Goal: Information Seeking & Learning: Find specific fact

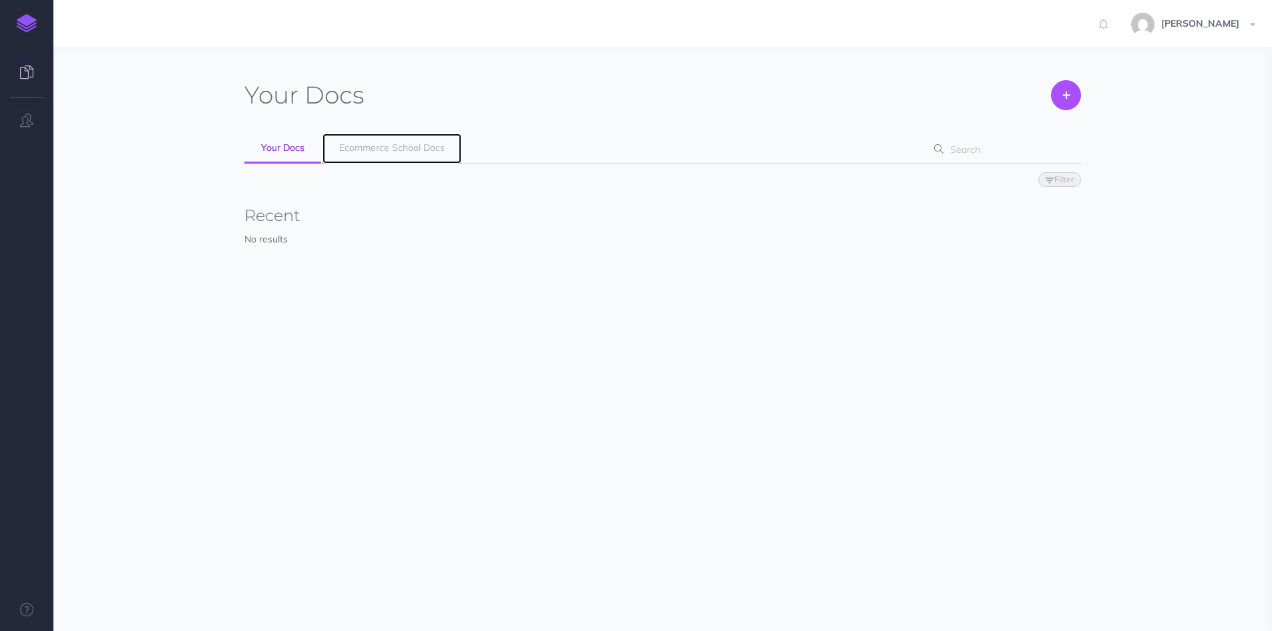
click at [383, 144] on span "Ecommerce School Docs" at bounding box center [392, 148] width 106 height 12
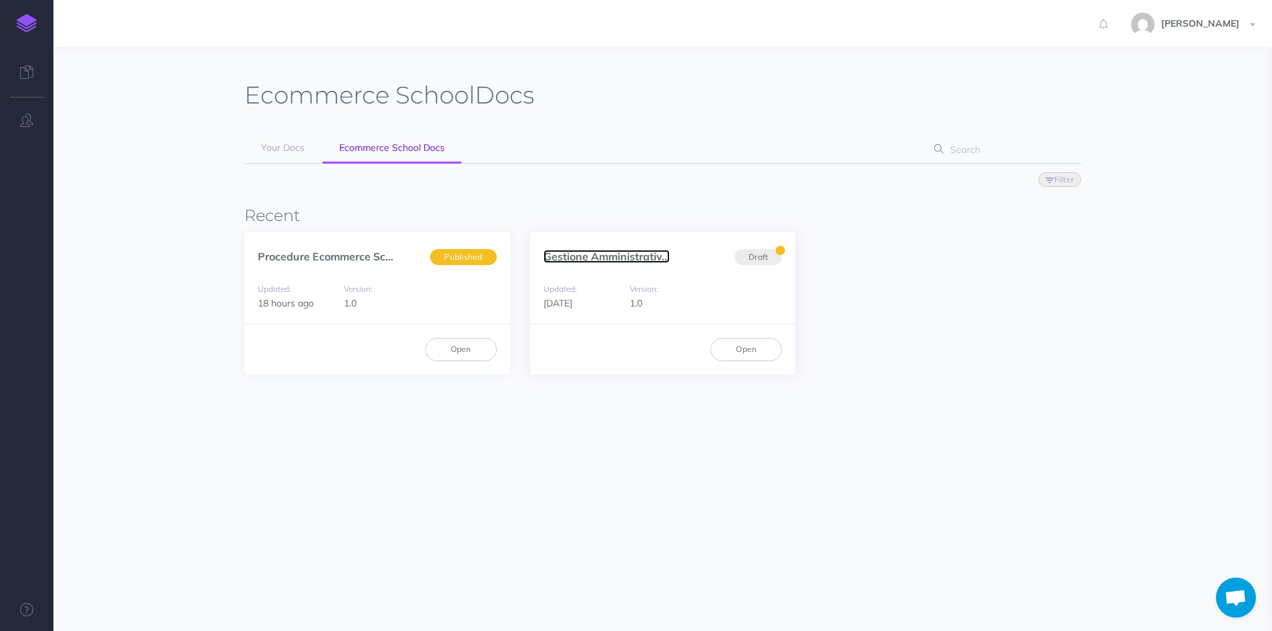
click at [630, 257] on link "Gestione Amministrativ..." at bounding box center [607, 256] width 126 height 13
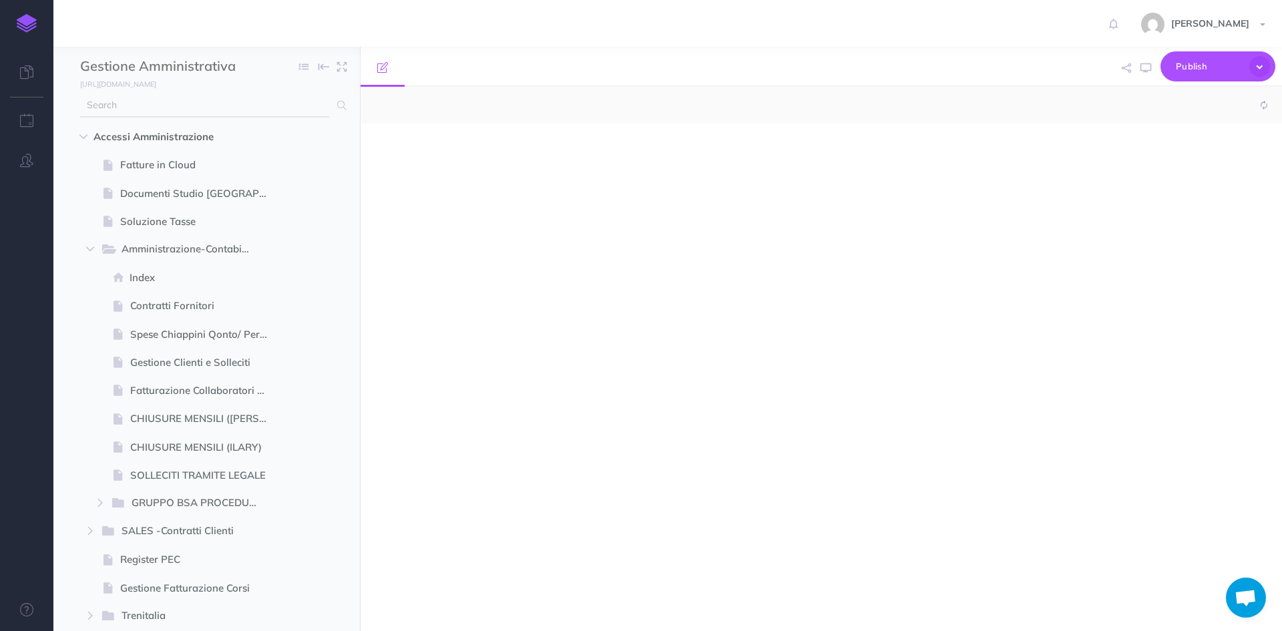
click at [108, 105] on input "text" at bounding box center [204, 105] width 249 height 24
type input "A"
select select "null"
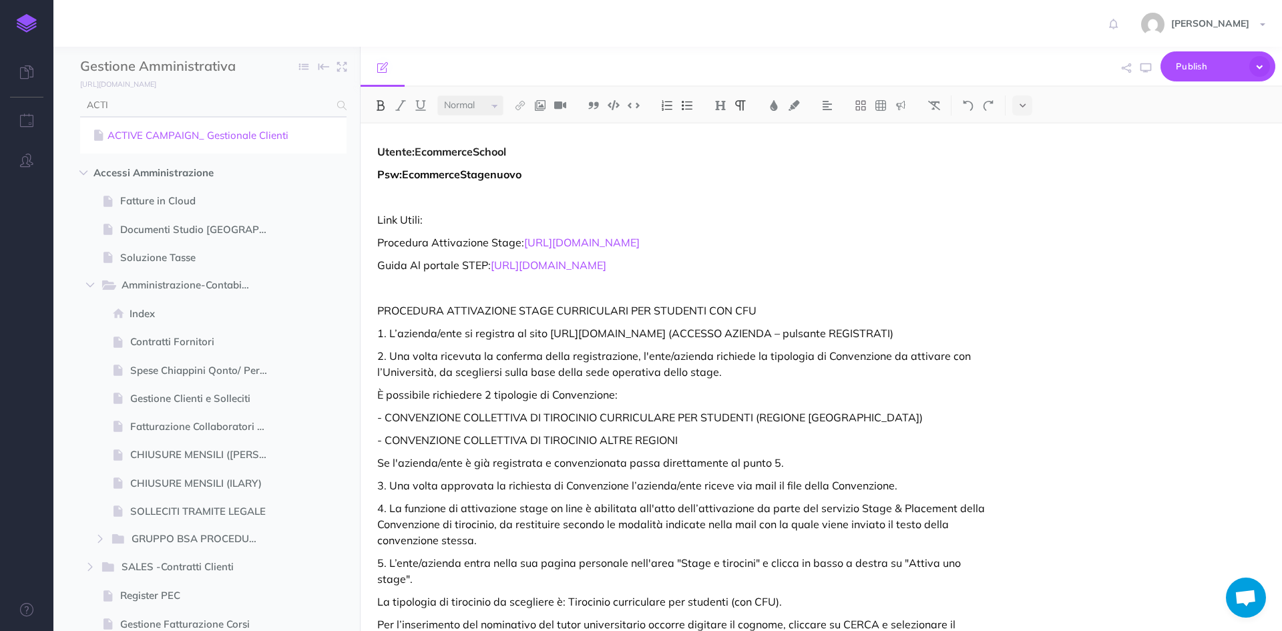
type input "ACTI"
click at [181, 141] on link "ACTIVE CAMPAIGN_ Gestionale Clienti" at bounding box center [213, 136] width 246 height 16
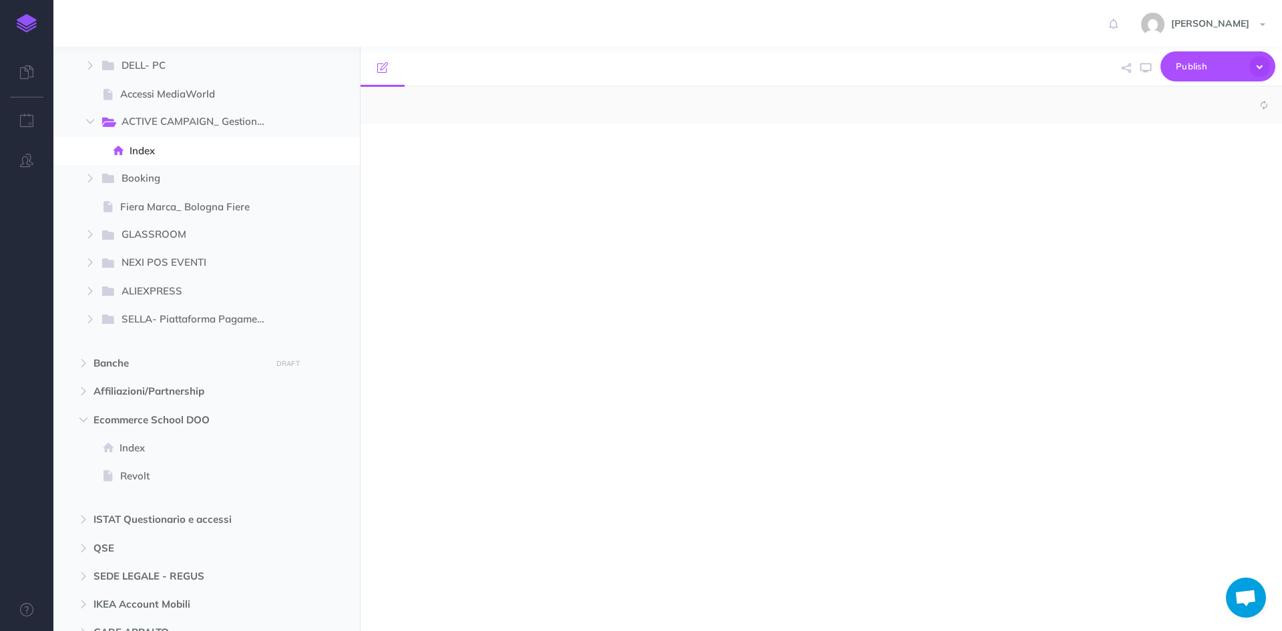
scroll to position [1243, 0]
select select "null"
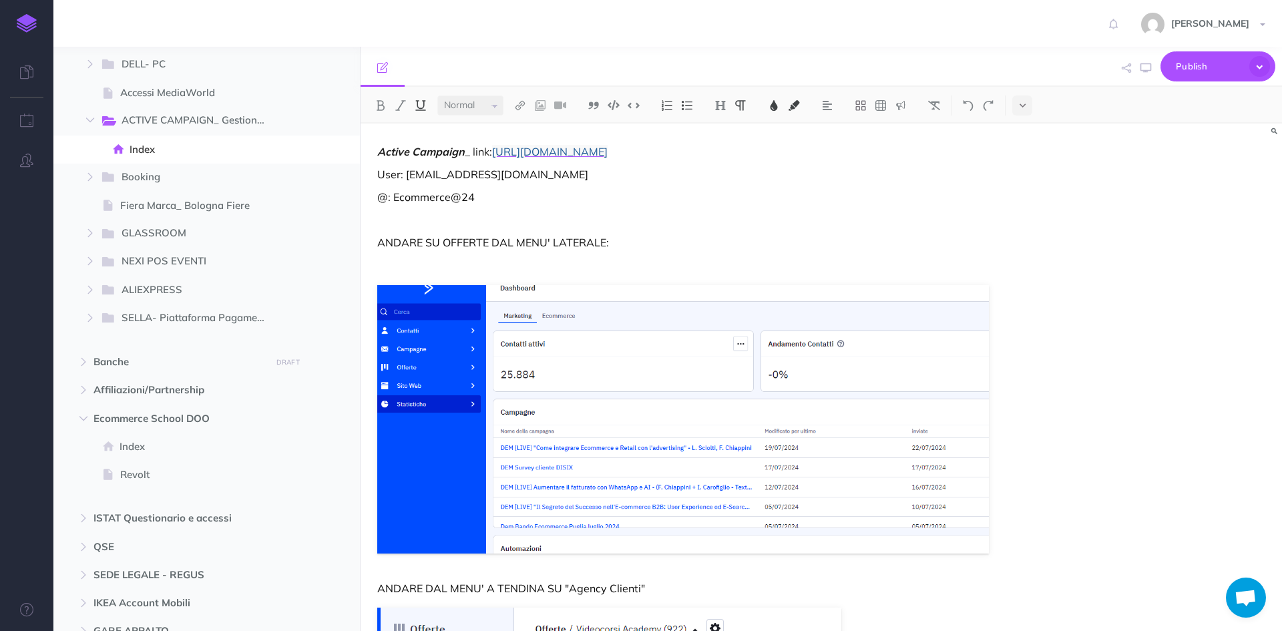
drag, startPoint x: 807, startPoint y: 150, endPoint x: 496, endPoint y: 144, distance: 311.2
click at [496, 144] on p "Active Campaign _ link: https://ecommerceschool.activehosted.com/admin/index.php" at bounding box center [683, 152] width 612 height 16
copy span "https://ecommerceschool.activehosted.com/admin/index.php"
